Goal: Communication & Community: Answer question/provide support

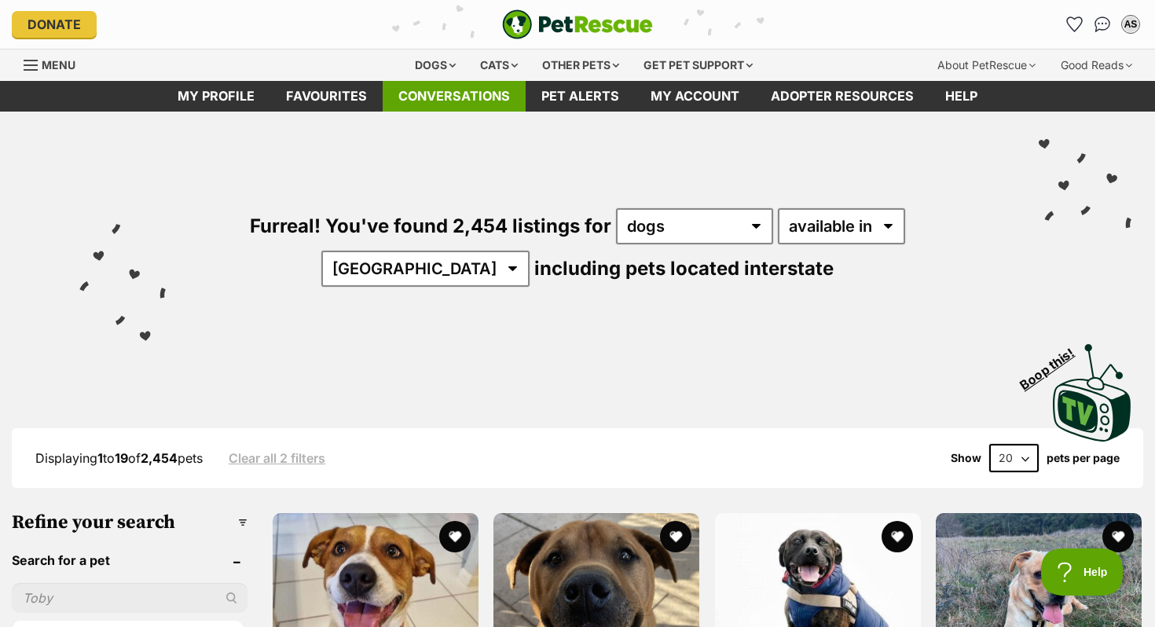
click at [483, 90] on link "Conversations" at bounding box center [454, 96] width 143 height 31
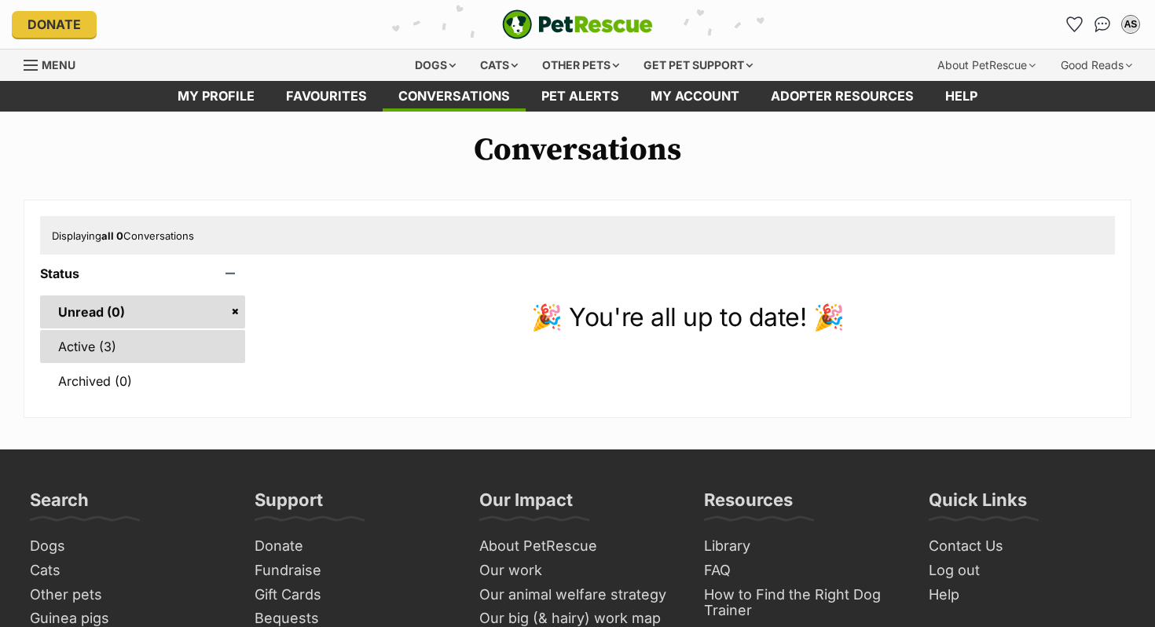
click at [165, 354] on link "Active (3)" at bounding box center [142, 346] width 205 height 33
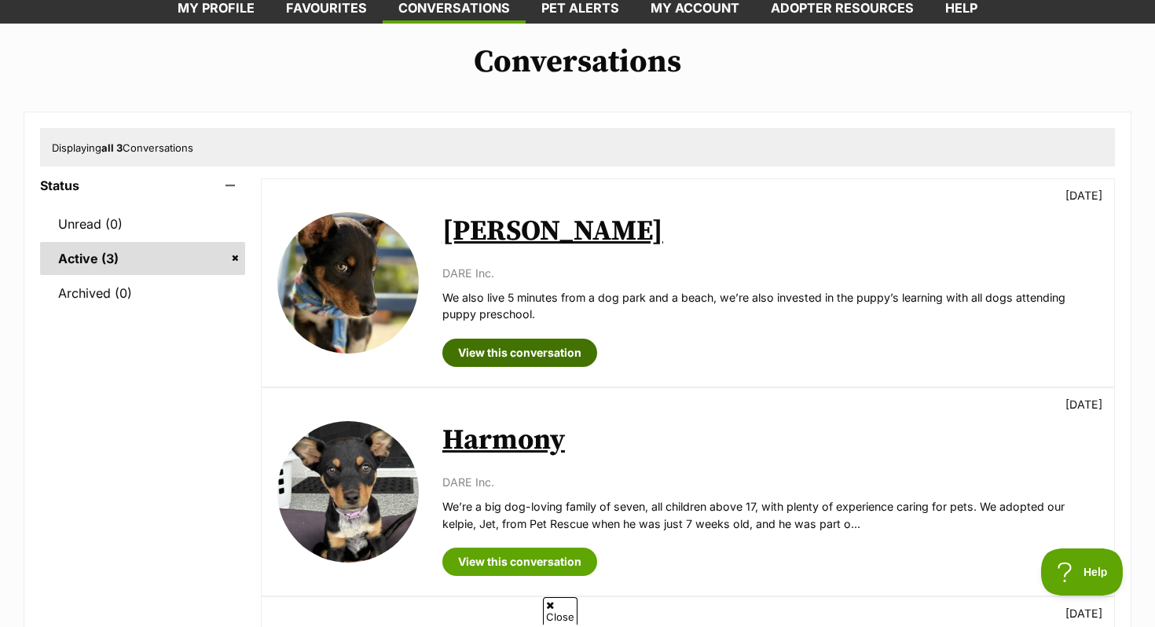
click at [507, 350] on link "View this conversation" at bounding box center [519, 353] width 155 height 28
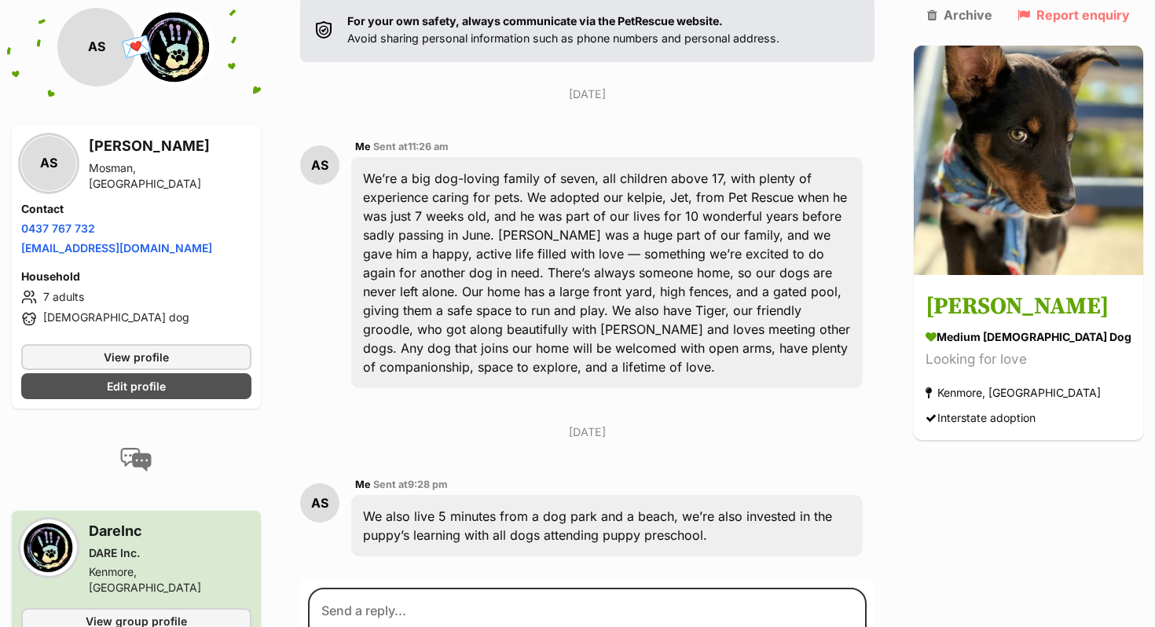
scroll to position [262, 0]
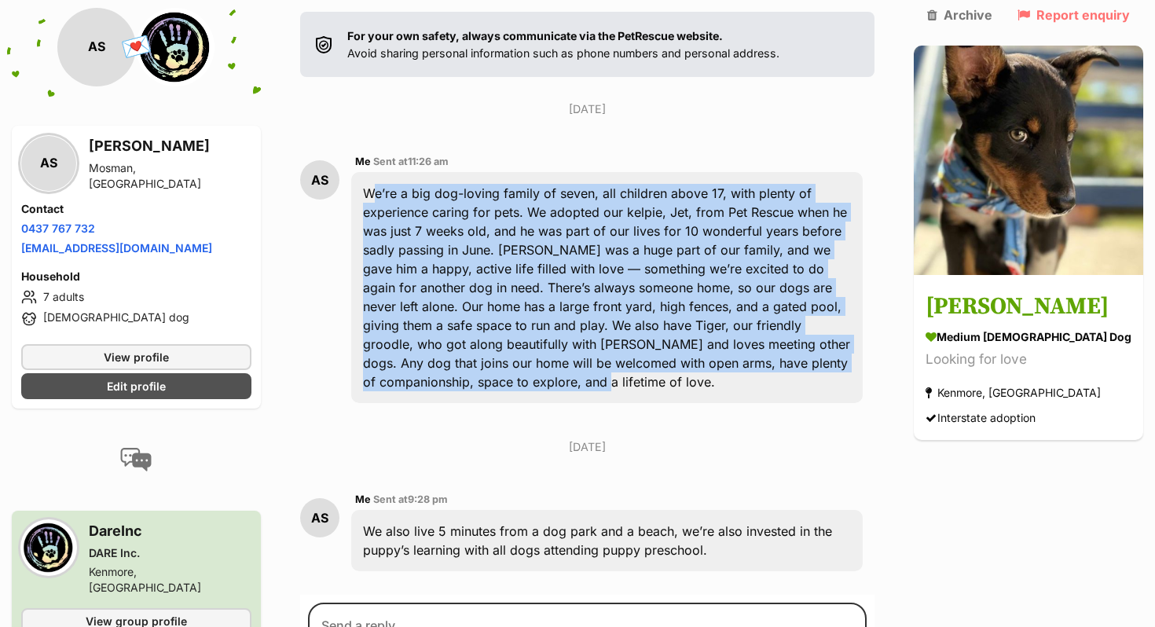
drag, startPoint x: 377, startPoint y: 154, endPoint x: 837, endPoint y: 323, distance: 490.3
click at [837, 323] on div "We’re a big dog-loving family of seven, all children above 17, with plenty of e…" at bounding box center [606, 287] width 511 height 231
copy div "We’re a big dog-loving family of seven, all children above 17, with plenty of e…"
drag, startPoint x: 373, startPoint y: 470, endPoint x: 744, endPoint y: 492, distance: 371.4
click at [744, 510] on div "We also live 5 minutes from a dog park and a beach, we’re also invested in the …" at bounding box center [606, 540] width 511 height 61
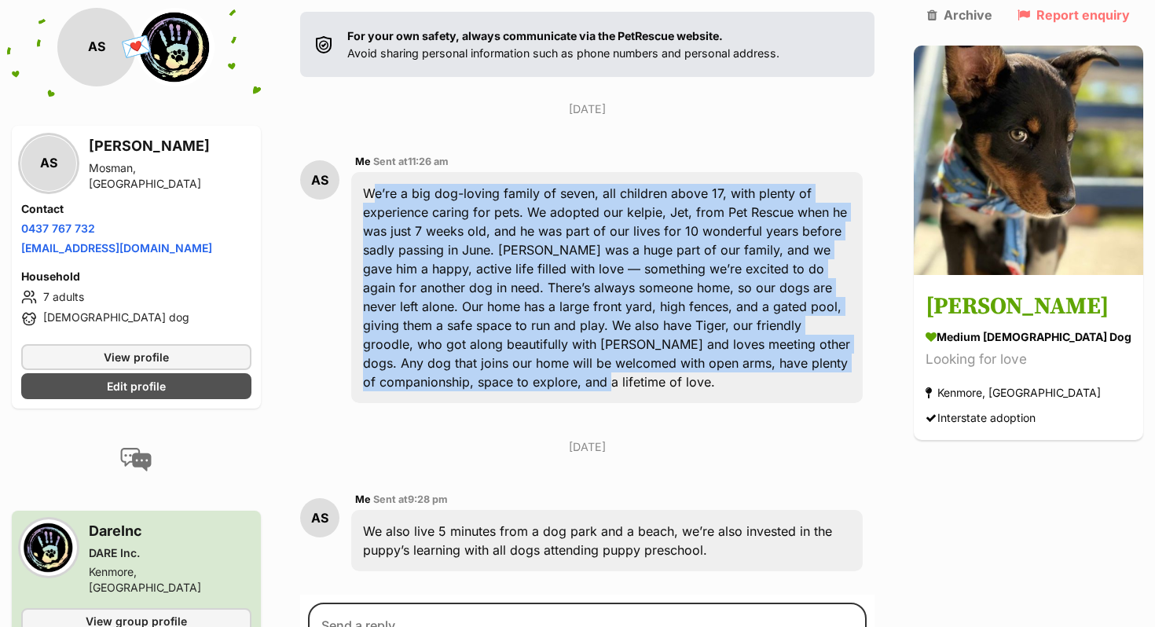
copy div "We also live 5 minutes from a dog park and a beach, we’re also invested in the …"
